Goal: Task Accomplishment & Management: Use online tool/utility

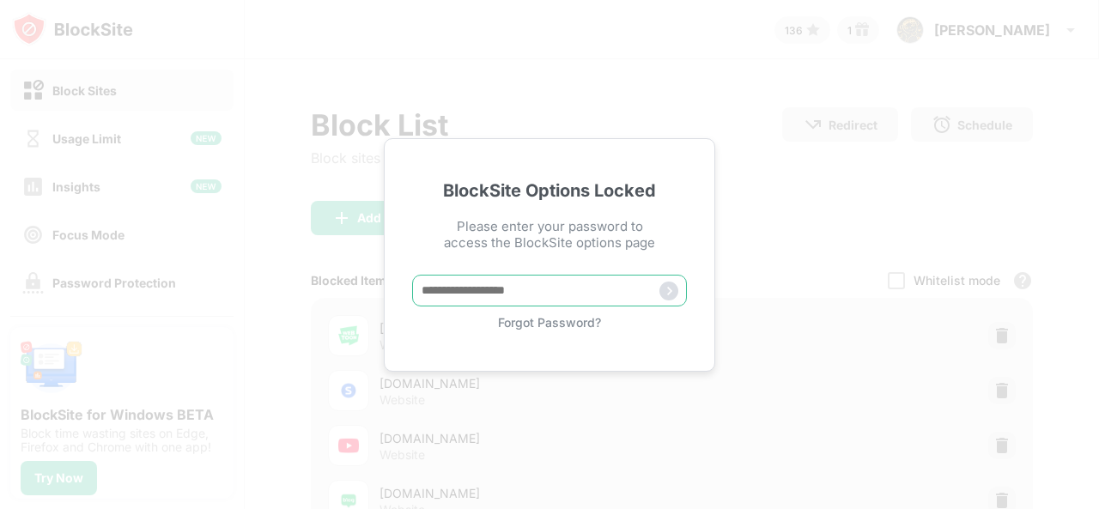
click at [559, 303] on input "text" at bounding box center [549, 291] width 275 height 32
click at [569, 293] on input "text" at bounding box center [549, 291] width 275 height 32
type input "*********"
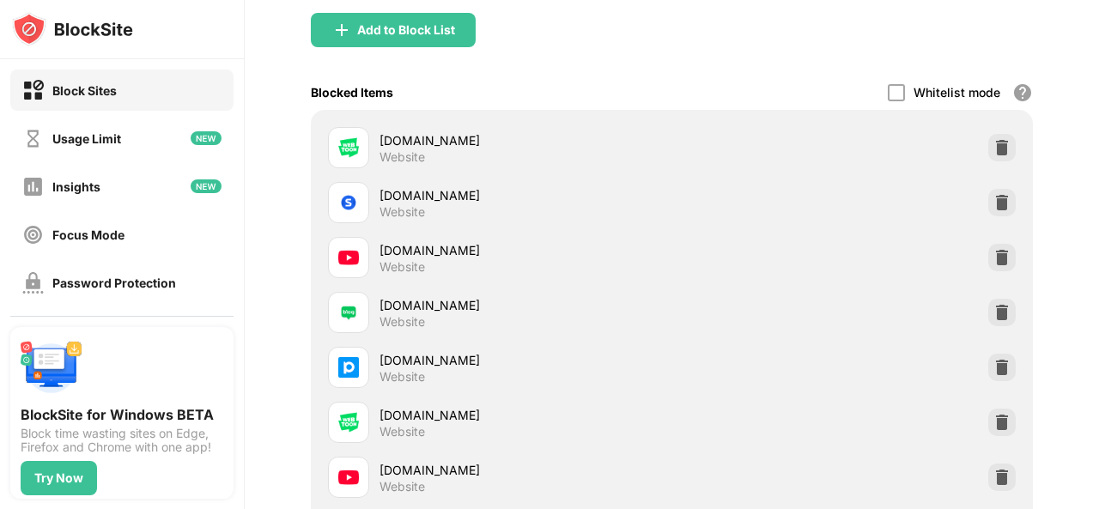
scroll to position [429, 0]
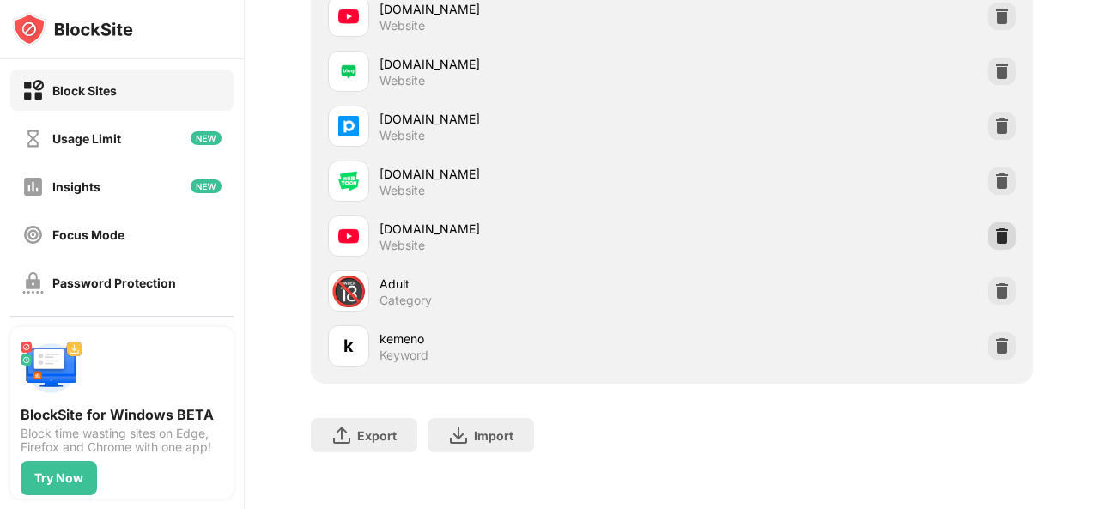
click at [997, 231] on img at bounding box center [1002, 236] width 17 height 17
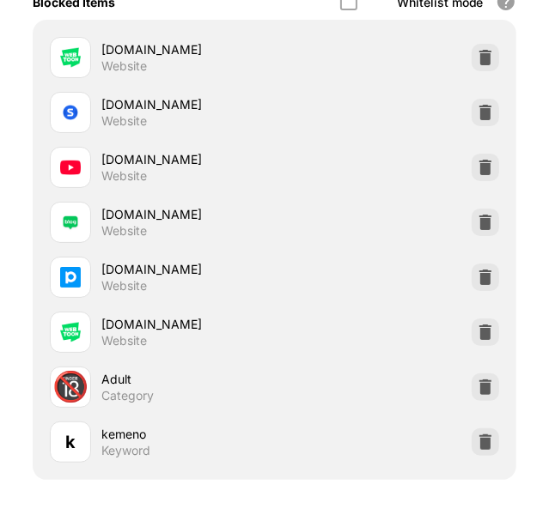
scroll to position [53, 0]
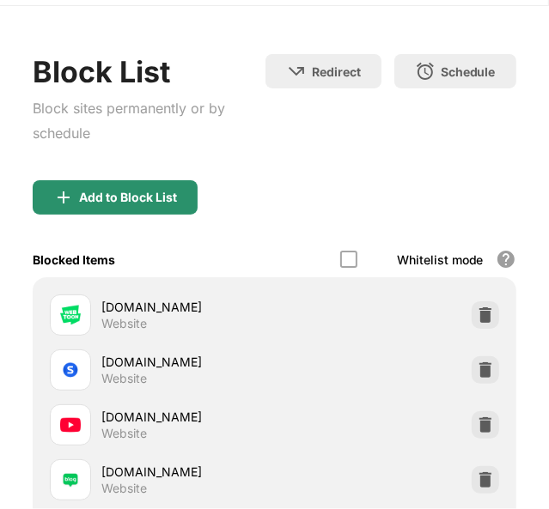
click at [163, 202] on div "Add to Block List" at bounding box center [128, 198] width 98 height 14
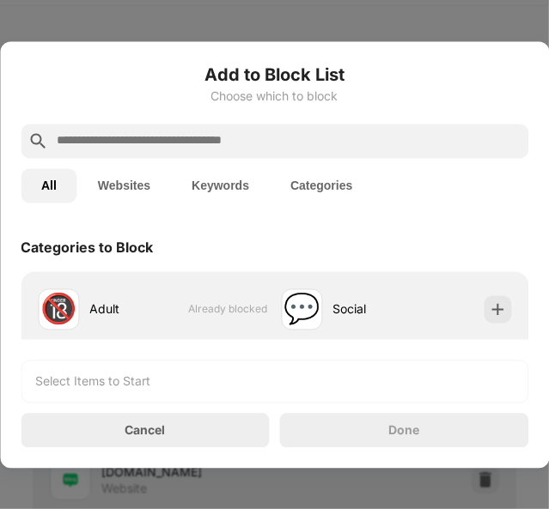
click at [253, 119] on div "Add to Block List Choose which to block" at bounding box center [275, 93] width 508 height 62
click at [267, 137] on input "text" at bounding box center [288, 141] width 466 height 21
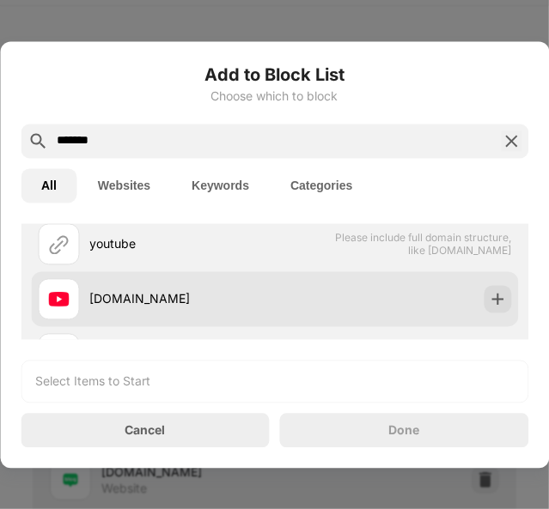
scroll to position [86, 0]
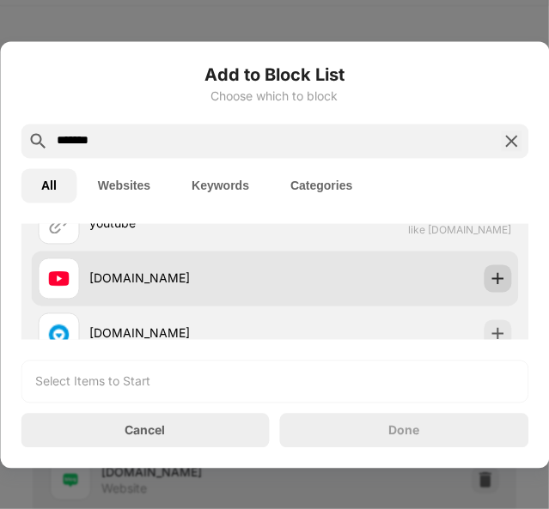
type input "*******"
click at [489, 283] on img at bounding box center [497, 278] width 17 height 17
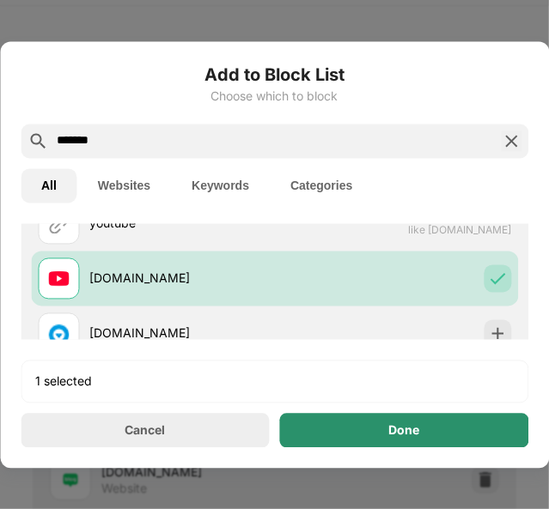
click at [391, 437] on div "Done" at bounding box center [403, 430] width 31 height 14
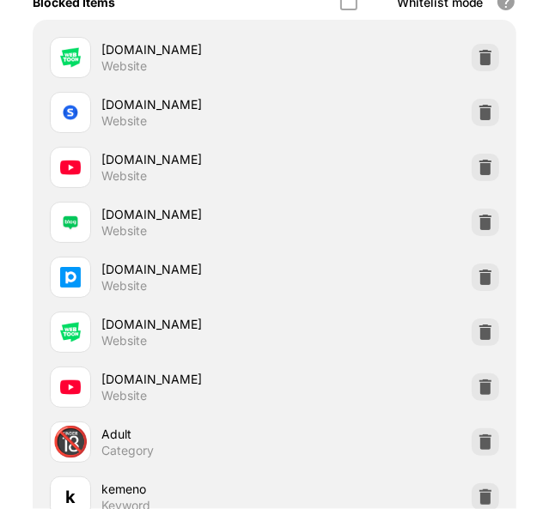
scroll to position [483, 0]
